Goal: Find specific page/section: Find specific page/section

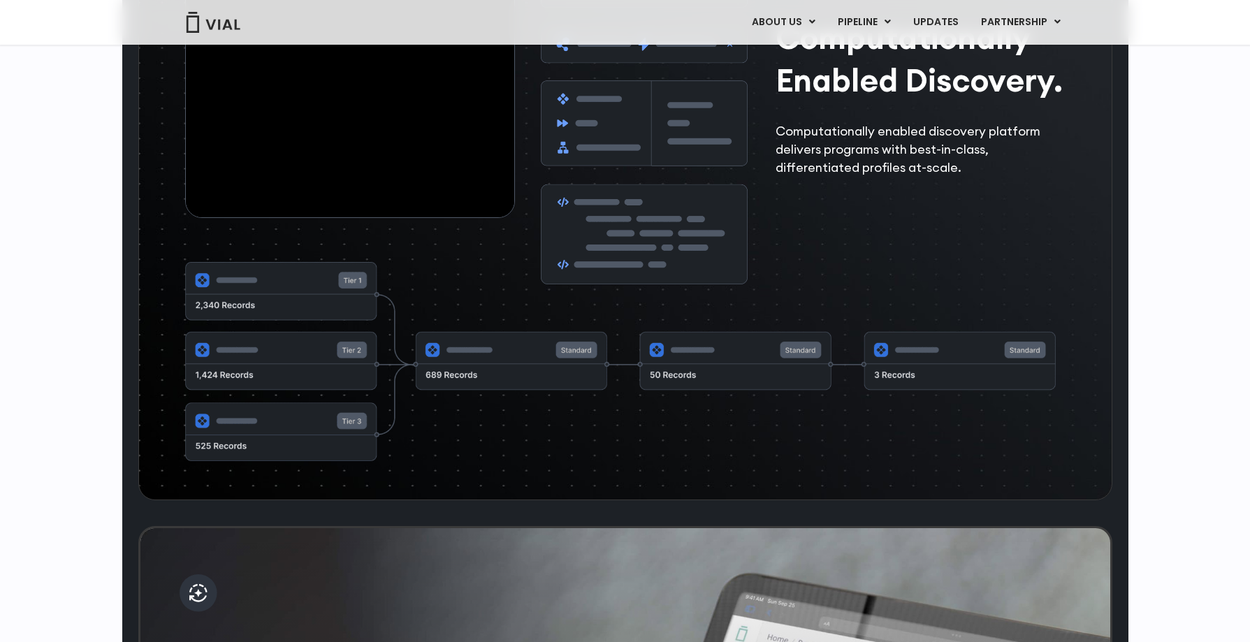
scroll to position [2280, 0]
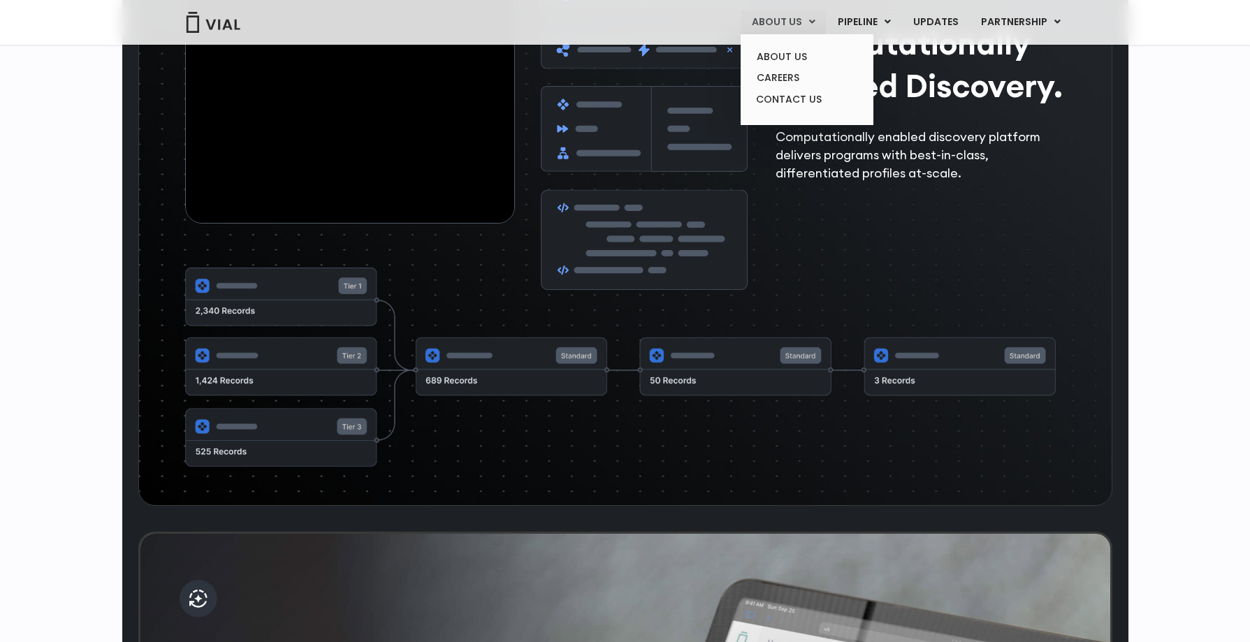
click at [804, 25] on link "ABOUT US" at bounding box center [783, 22] width 85 height 24
click at [797, 56] on link "ABOUT US" at bounding box center [807, 57] width 122 height 22
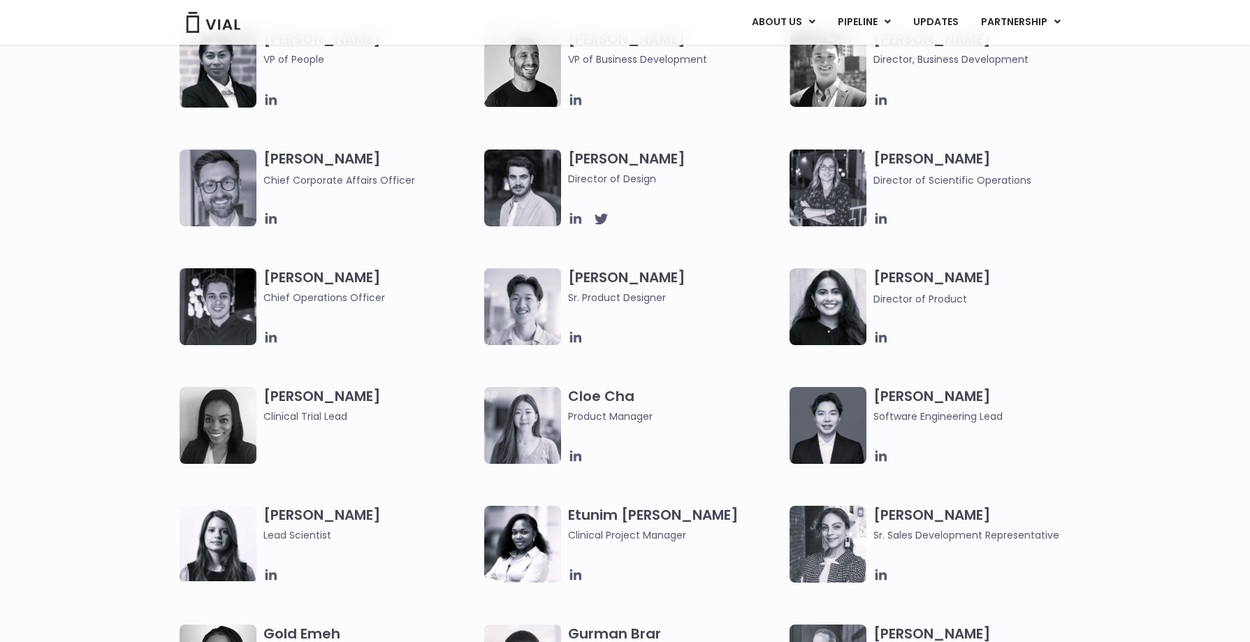
scroll to position [909, 0]
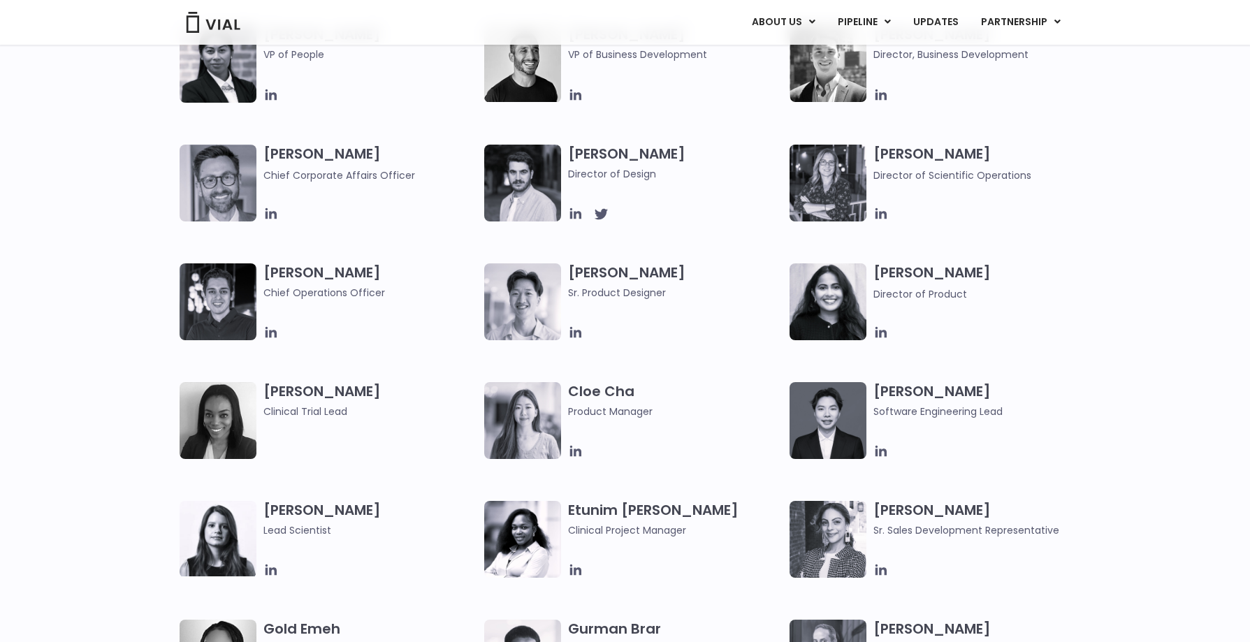
click at [908, 279] on h3 "[PERSON_NAME] Director of Product" at bounding box center [981, 283] width 215 height 38
click at [880, 330] on icon at bounding box center [881, 332] width 15 height 15
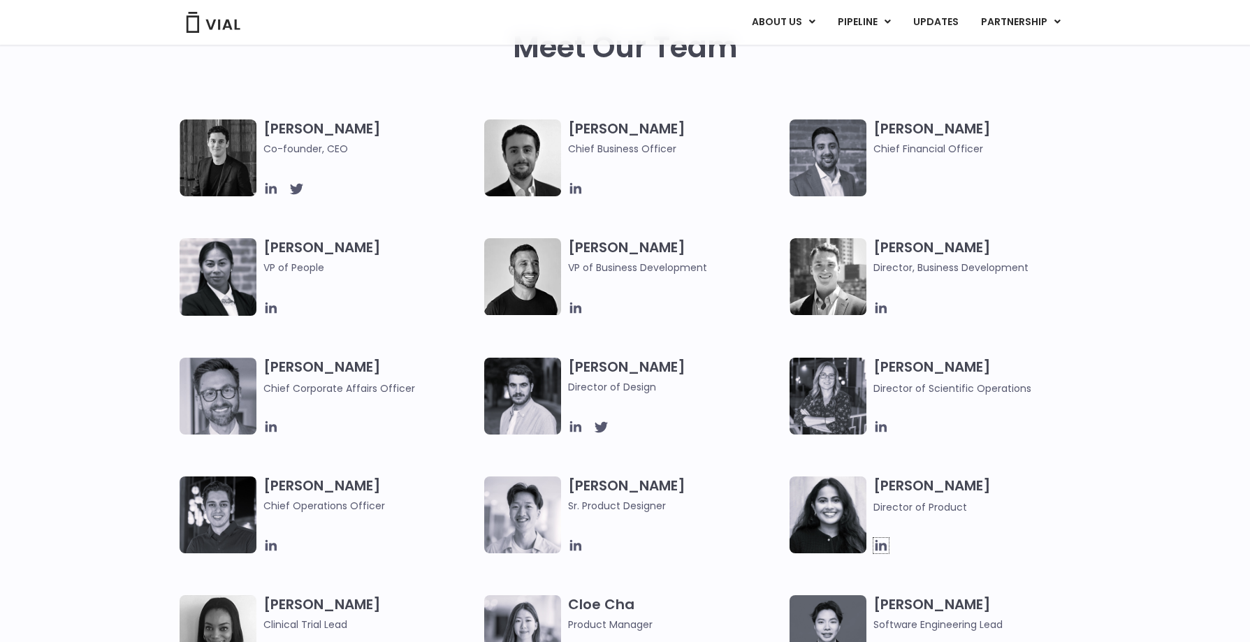
scroll to position [699, 0]
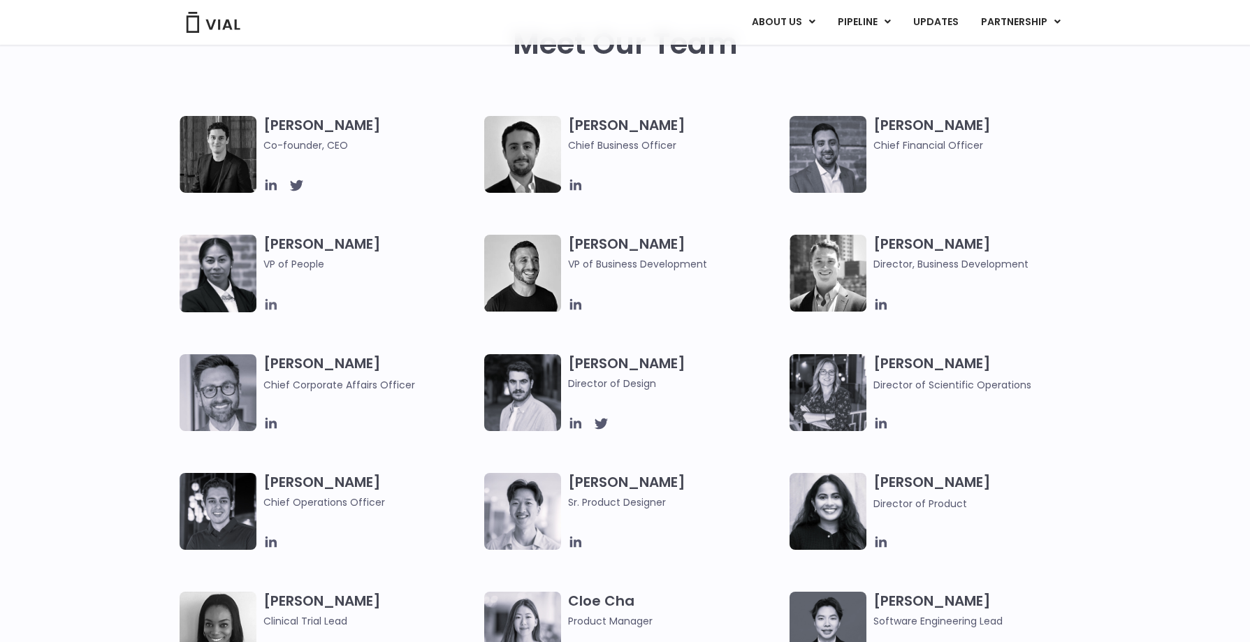
click at [272, 303] on icon at bounding box center [270, 304] width 11 height 11
